Goal: Information Seeking & Learning: Learn about a topic

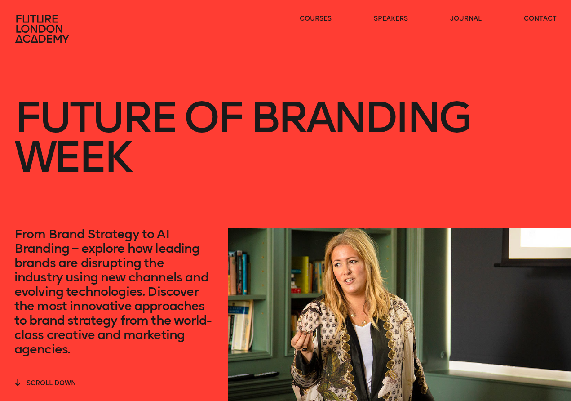
click at [58, 30] on icon at bounding box center [43, 28] width 58 height 29
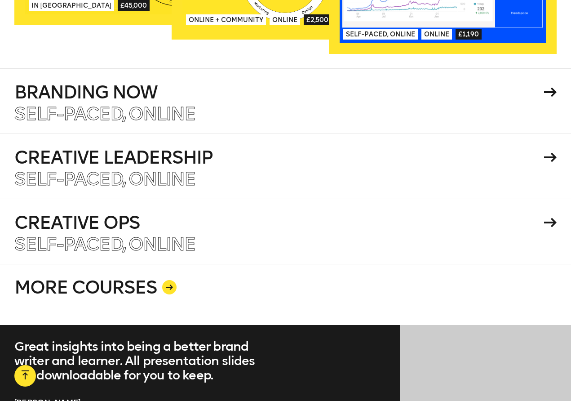
scroll to position [1564, 0]
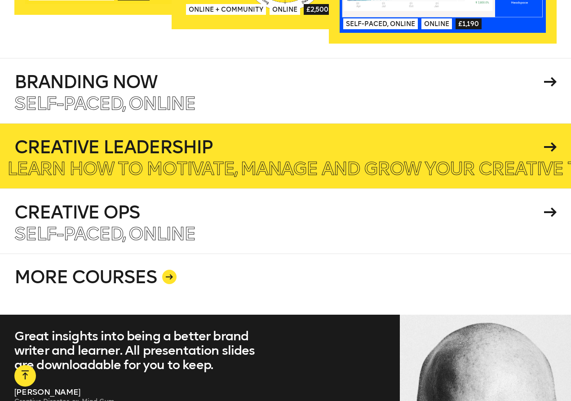
click at [264, 160] on p "Learn how to motivate, manage and grow your creative team." at bounding box center [313, 169] width 612 height 18
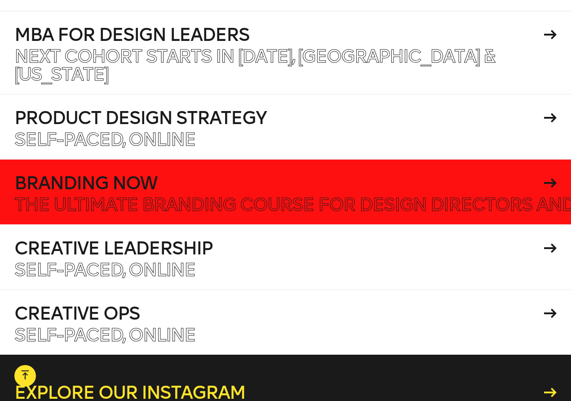
scroll to position [3475, 0]
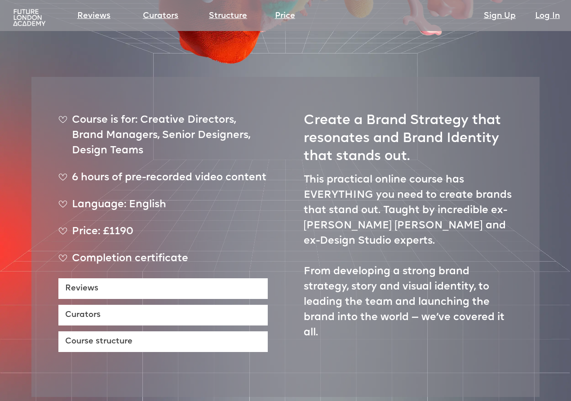
scroll to position [281, 0]
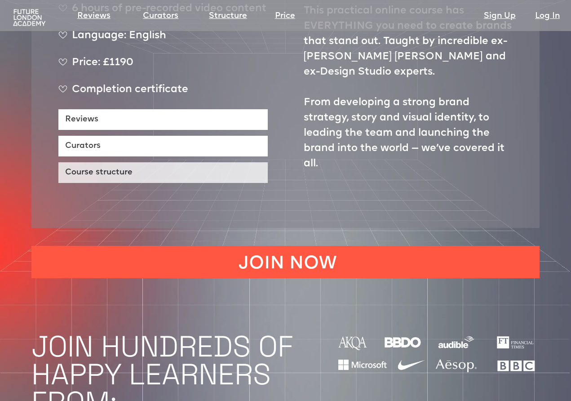
click at [189, 162] on link "Course structure" at bounding box center [162, 172] width 209 height 21
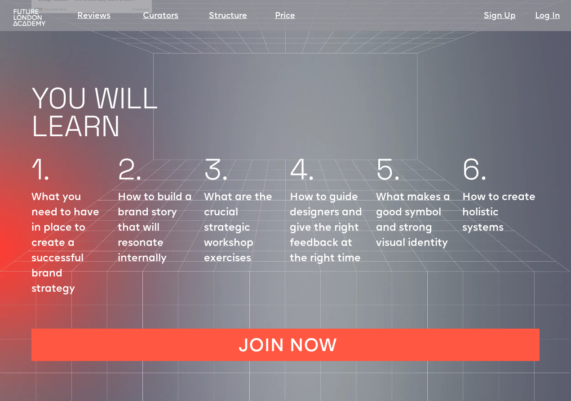
scroll to position [1013, 0]
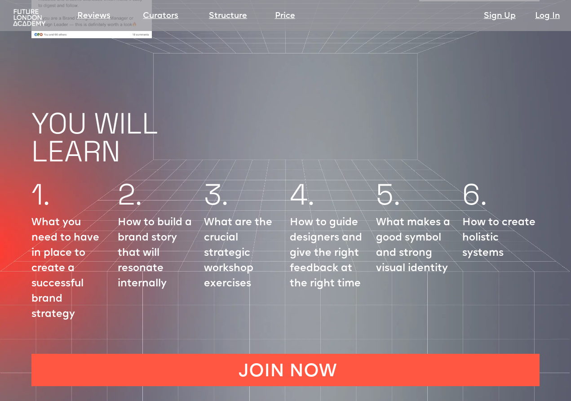
click at [29, 16] on img at bounding box center [29, 18] width 36 height 18
click at [29, 21] on img at bounding box center [29, 18] width 36 height 18
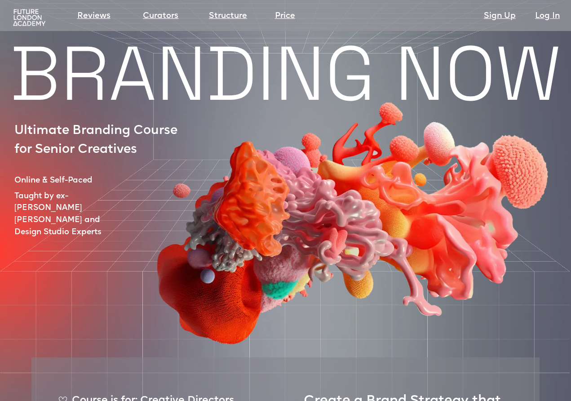
scroll to position [0, 0]
